Goal: Information Seeking & Learning: Understand process/instructions

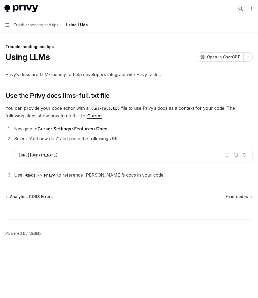
click at [5, 20] on button "Navigation Troubleshooting and tips Using LLMs" at bounding box center [129, 24] width 258 height 15
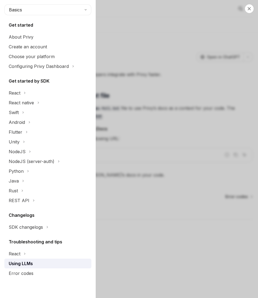
click at [126, 105] on div "Close navigation Basics Get started About Privy Create an account Choose your p…" at bounding box center [129, 149] width 258 height 298
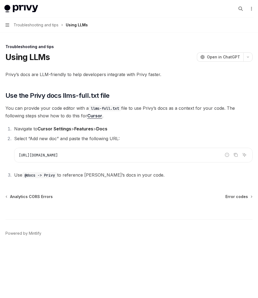
click at [18, 3] on div "Privy Docs home page Search... ⌘ K Demo Support Dashboard Dashboard Search..." at bounding box center [128, 8] width 249 height 17
click at [20, 8] on img at bounding box center [21, 9] width 34 height 8
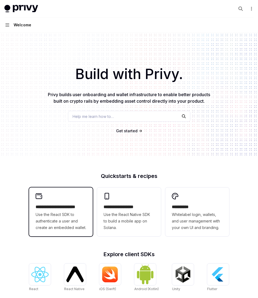
click at [64, 205] on h2 "**********" at bounding box center [61, 207] width 51 height 7
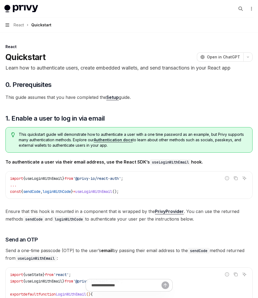
click at [8, 27] on icon "button" at bounding box center [7, 25] width 4 height 4
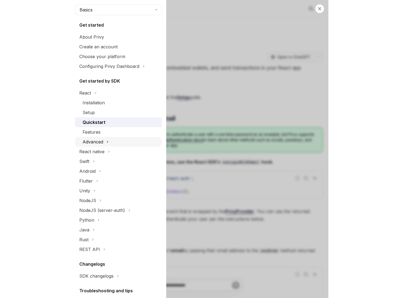
scroll to position [42, 0]
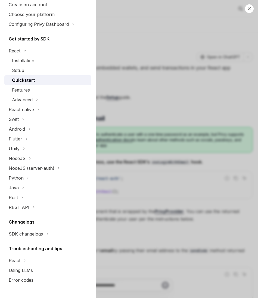
click at [177, 50] on div "Close navigation Basics Get started About Privy Create an account Choose your p…" at bounding box center [129, 149] width 258 height 298
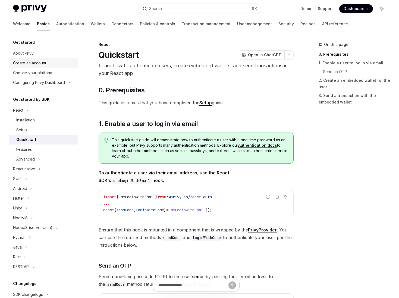
click at [35, 60] on div "Create an account" at bounding box center [29, 63] width 33 height 7
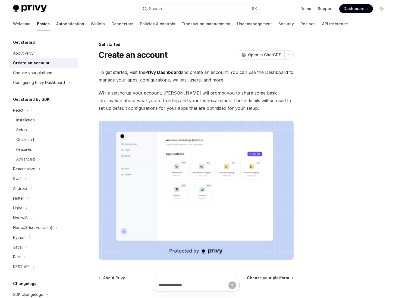
click at [56, 21] on link "Authentication" at bounding box center [70, 23] width 28 height 13
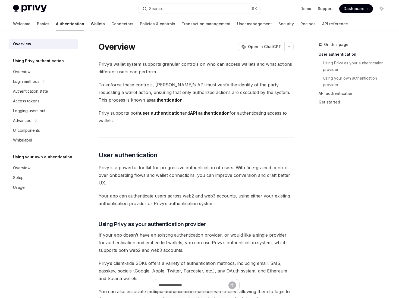
click at [91, 25] on link "Wallets" at bounding box center [98, 23] width 14 height 13
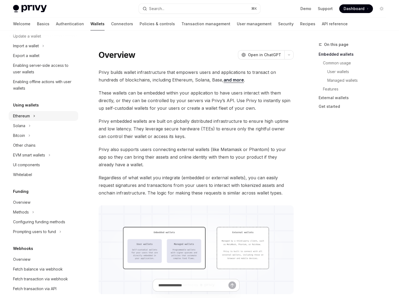
scroll to position [87, 0]
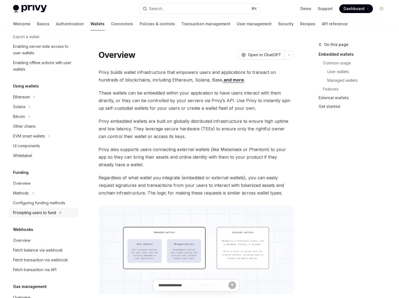
click at [38, 213] on div "Prompting users to fund" at bounding box center [34, 212] width 43 height 7
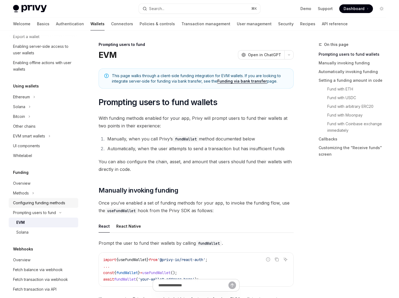
click at [42, 201] on div "Configuring funding methods" at bounding box center [39, 203] width 52 height 7
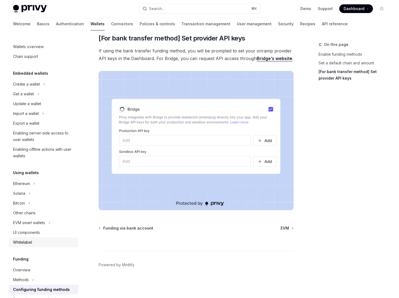
click at [24, 243] on div "Whitelabel" at bounding box center [22, 242] width 19 height 7
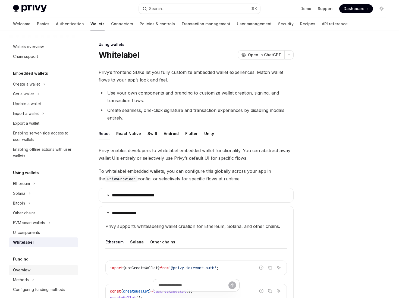
click at [21, 271] on div "Overview" at bounding box center [21, 270] width 17 height 7
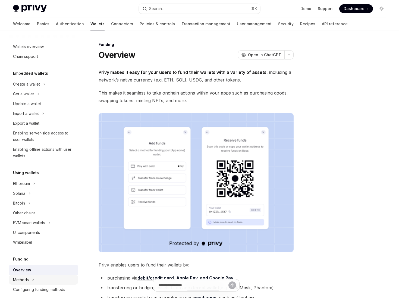
click at [26, 279] on div "Methods" at bounding box center [21, 280] width 16 height 7
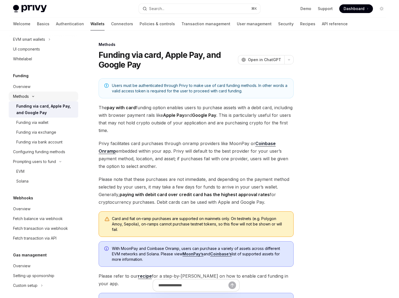
scroll to position [212, 0]
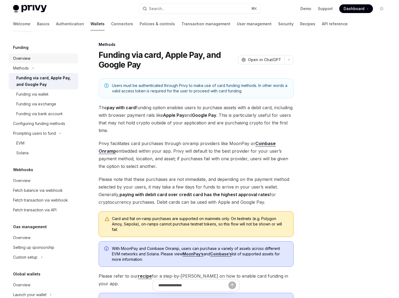
click at [35, 62] on link "Overview" at bounding box center [44, 59] width 70 height 10
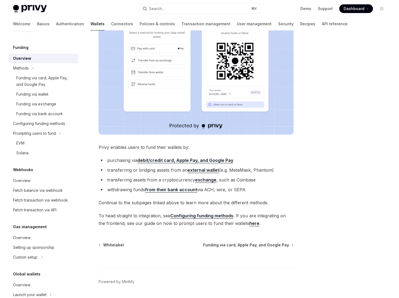
scroll to position [135, 0]
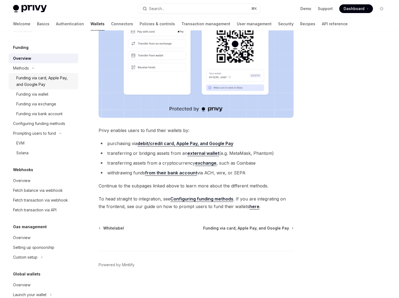
click at [38, 79] on div "Funding via card, Apple Pay, and Google Pay" at bounding box center [45, 81] width 59 height 13
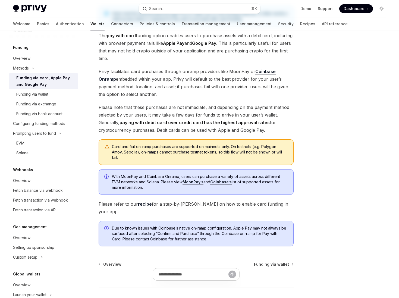
scroll to position [101, 0]
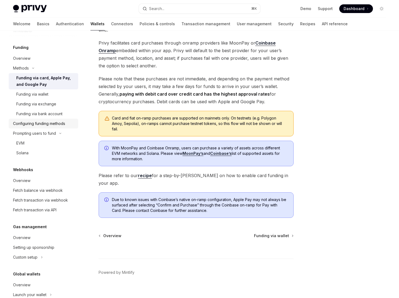
click at [39, 123] on div "Configuring funding methods" at bounding box center [39, 123] width 52 height 7
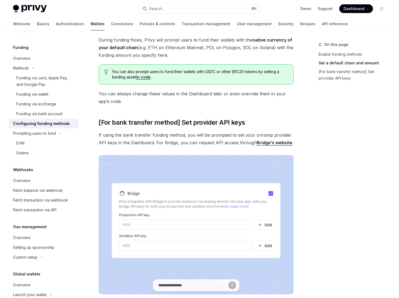
scroll to position [460, 0]
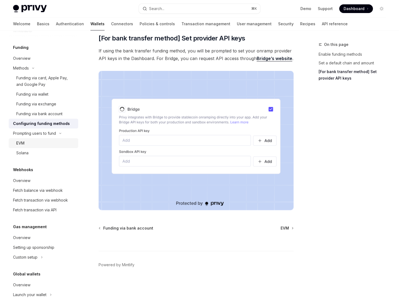
click at [29, 142] on div "EVM" at bounding box center [45, 143] width 59 height 7
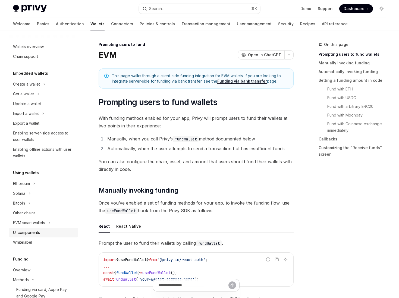
click at [39, 236] on link "UI components" at bounding box center [44, 233] width 70 height 10
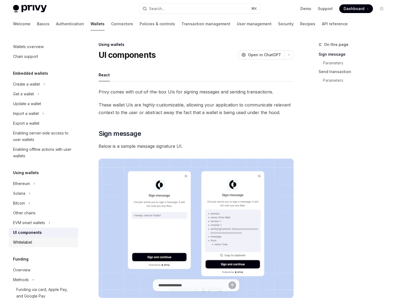
click at [37, 239] on link "Whitelabel" at bounding box center [44, 242] width 70 height 10
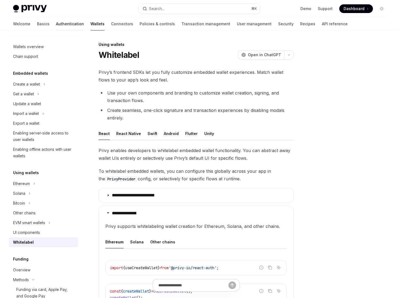
click at [56, 25] on link "Authentication" at bounding box center [70, 23] width 28 height 13
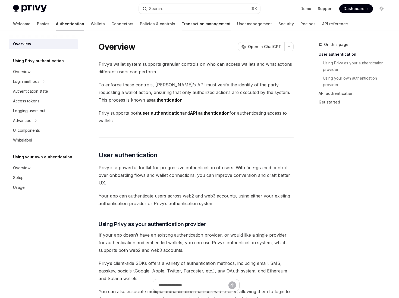
click at [182, 28] on link "Transaction management" at bounding box center [206, 23] width 49 height 13
type textarea "*"
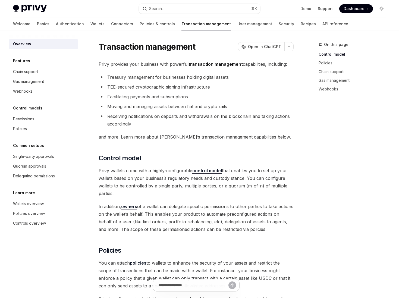
click at [258, 140] on div "On this page Control model Policies Chain support Gas management Webhooks" at bounding box center [349, 169] width 83 height 257
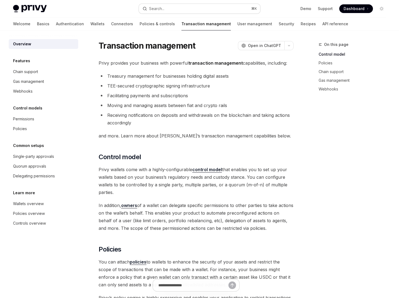
click at [162, 13] on button "Search... ⌘ K" at bounding box center [199, 9] width 121 height 10
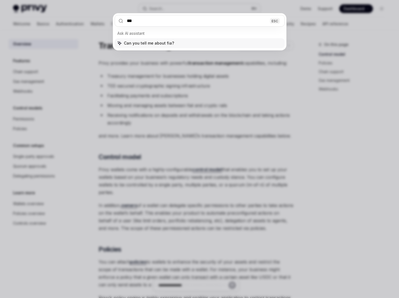
type input "****"
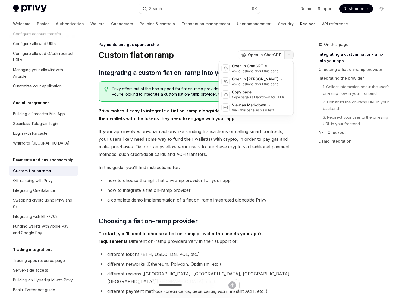
click at [258, 53] on button "button" at bounding box center [288, 54] width 9 height 9
click at [258, 93] on div "Copy page" at bounding box center [258, 92] width 53 height 5
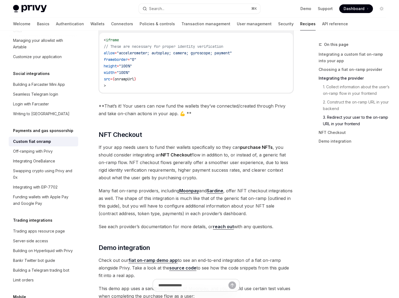
scroll to position [1827, 0]
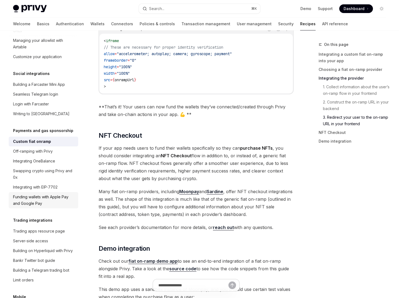
click at [62, 197] on div "Funding wallets with Apple Pay and Google Pay" at bounding box center [44, 200] width 62 height 13
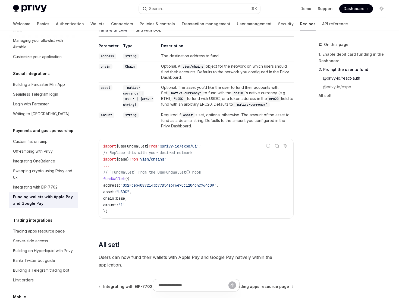
scroll to position [677, 0]
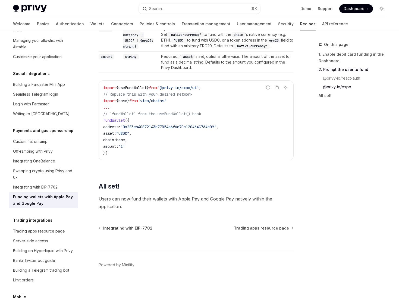
type textarea "*"
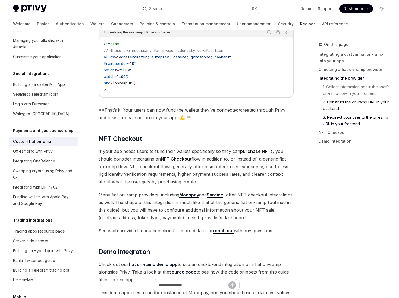
scroll to position [1827, 0]
